Goal: Communication & Community: Ask a question

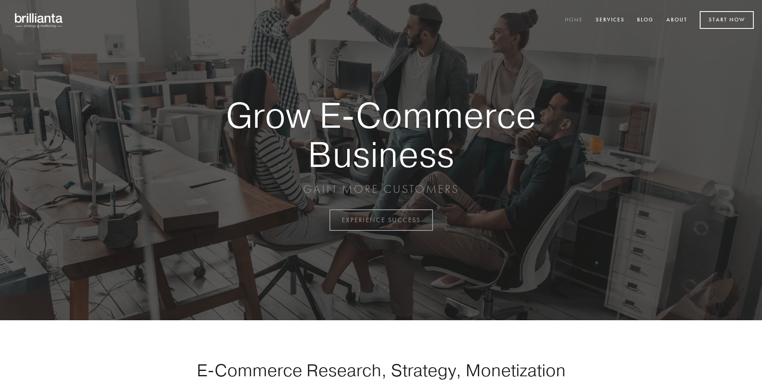
scroll to position [2162, 0]
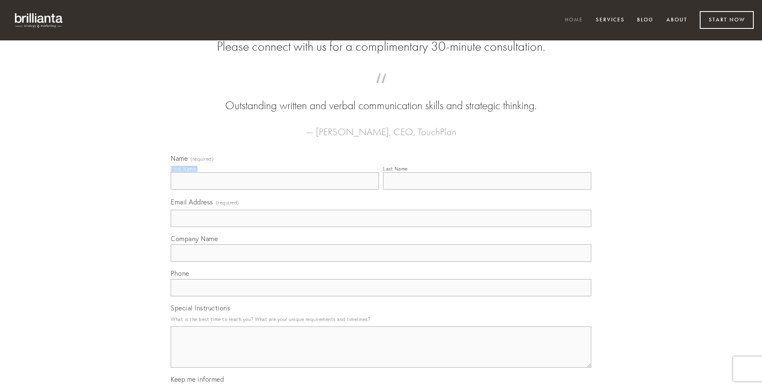
type input "[PERSON_NAME] MD"
click at [487, 190] on input "Last Name" at bounding box center [487, 180] width 208 height 17
type input "[PERSON_NAME] MD"
click at [381, 227] on input "Email Address (required)" at bounding box center [381, 218] width 421 height 17
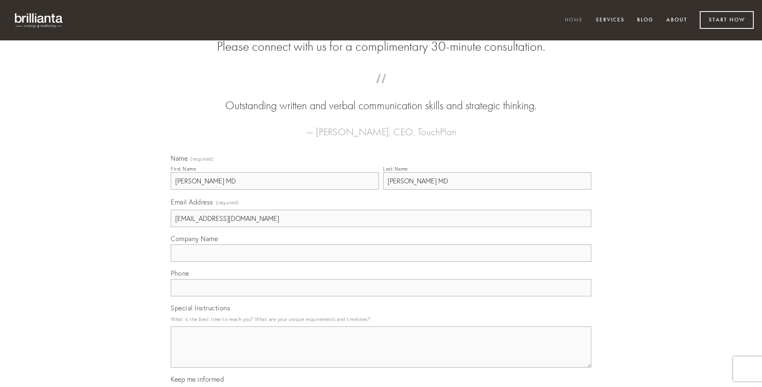
type input "[EMAIL_ADDRESS][DOMAIN_NAME]"
click at [381, 262] on input "Company Name" at bounding box center [381, 253] width 421 height 17
type input "magni"
click at [381, 297] on input "text" at bounding box center [381, 287] width 421 height 17
click at [381, 355] on textarea "Special Instructions" at bounding box center [381, 347] width 421 height 41
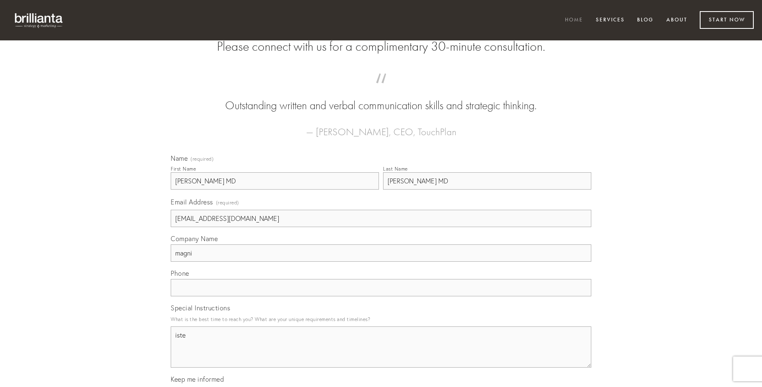
type textarea "iste"
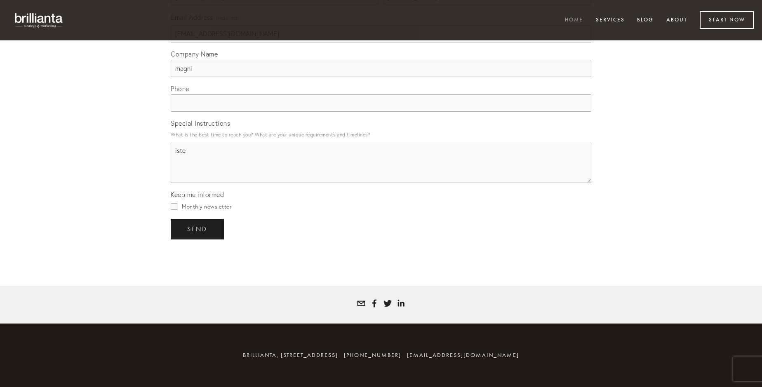
click at [198, 229] on span "send" at bounding box center [197, 229] width 20 height 7
